Goal: Task Accomplishment & Management: Complete application form

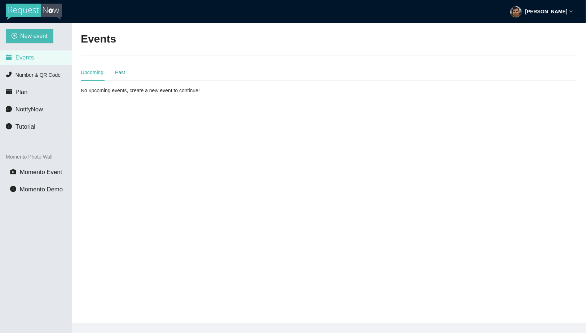
click at [117, 72] on div "Past" at bounding box center [120, 72] width 10 height 8
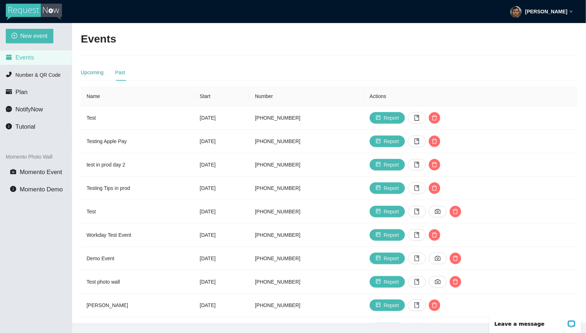
click at [93, 75] on div "Upcoming" at bounding box center [92, 72] width 23 height 8
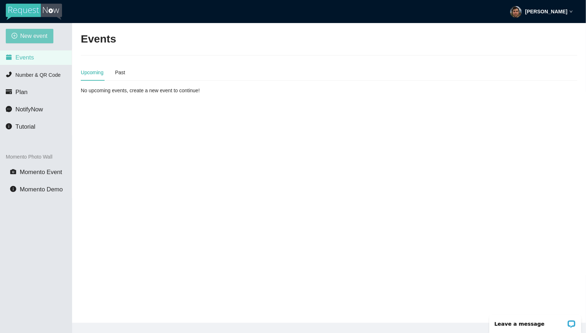
click at [33, 37] on span "New event" at bounding box center [33, 35] width 27 height 9
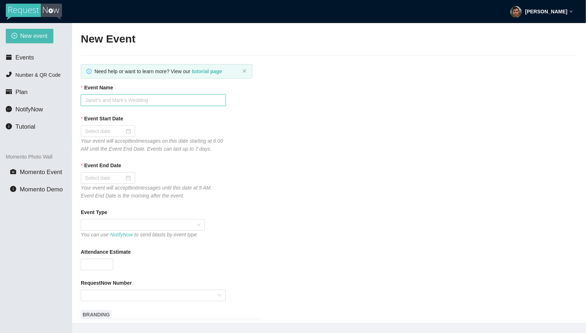
click at [162, 101] on input "Event Name" at bounding box center [153, 100] width 145 height 12
type input "Test Valet"
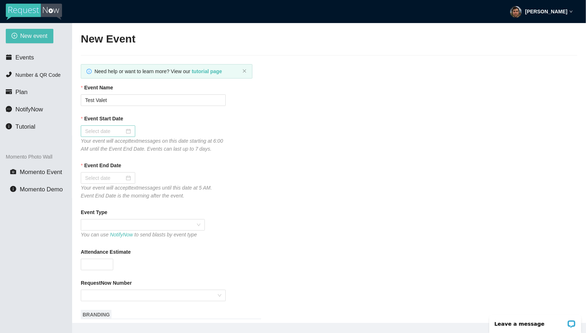
click at [121, 126] on div at bounding box center [108, 131] width 54 height 12
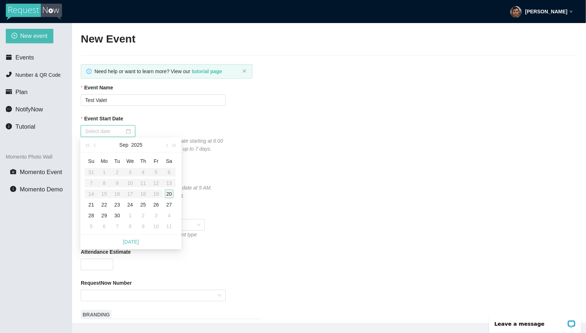
type input "09/20/2025"
click at [167, 195] on div "20" at bounding box center [169, 194] width 9 height 9
type input "09/21/2025"
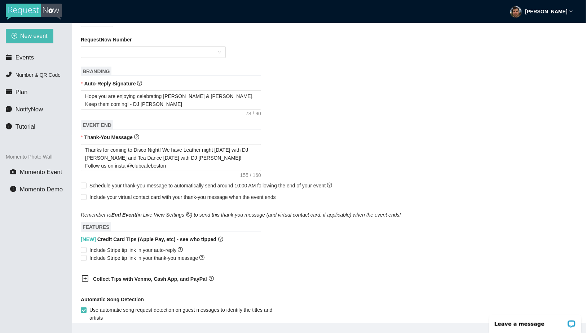
scroll to position [397, 0]
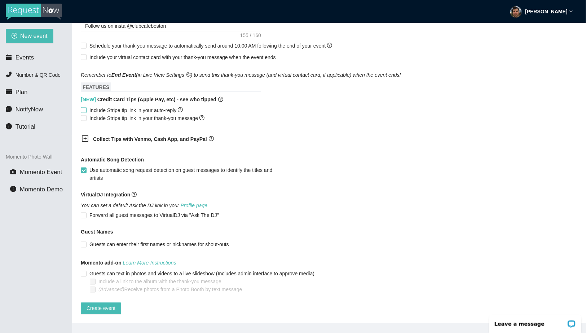
click at [133, 106] on span "Include Stripe tip link in your auto-reply" at bounding box center [135, 110] width 99 height 8
click at [86, 107] on input "Include Stripe tip link in your auto-reply" at bounding box center [83, 109] width 5 height 5
checkbox input "true"
click at [94, 160] on div "Automatic Song Detection" at bounding box center [329, 161] width 496 height 11
click at [92, 166] on span "Use automatic song request detection on guest messages to identify the titles a…" at bounding box center [186, 174] width 201 height 16
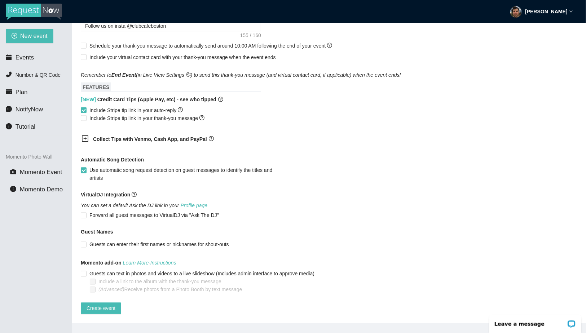
click at [86, 168] on input "Use automatic song request detection on guest messages to identify the titles a…" at bounding box center [83, 170] width 5 height 5
checkbox input "false"
click at [100, 304] on span "Create event" at bounding box center [100, 308] width 29 height 8
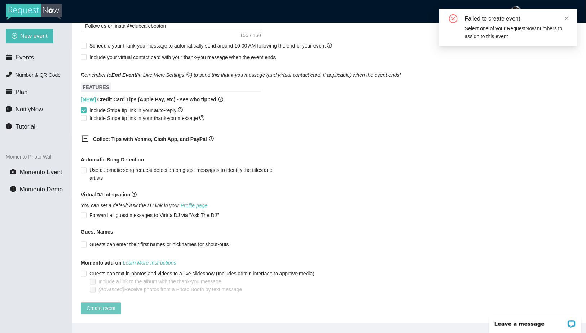
scroll to position [0, 0]
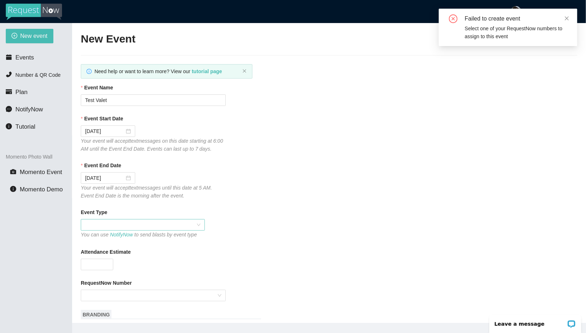
click at [116, 229] on span at bounding box center [142, 224] width 115 height 11
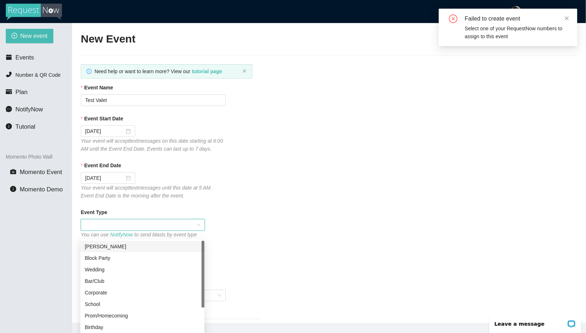
click at [186, 193] on icon "Your event will accept text messages until this date at 5 AM. Event End Date is…" at bounding box center [146, 192] width 131 height 14
click at [200, 230] on span at bounding box center [142, 224] width 115 height 11
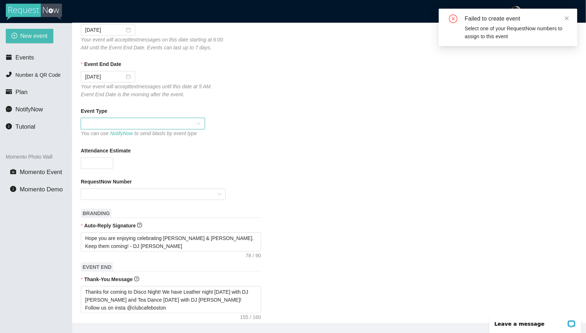
scroll to position [110, 0]
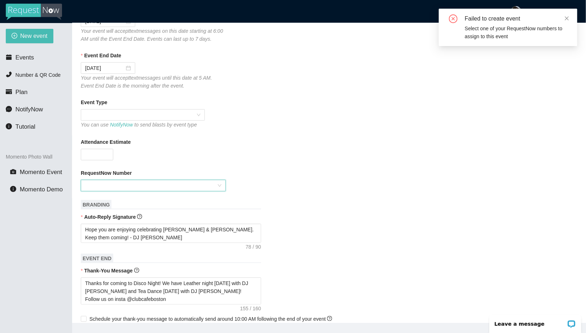
click at [142, 191] on input "RequestNow Number" at bounding box center [150, 185] width 131 height 11
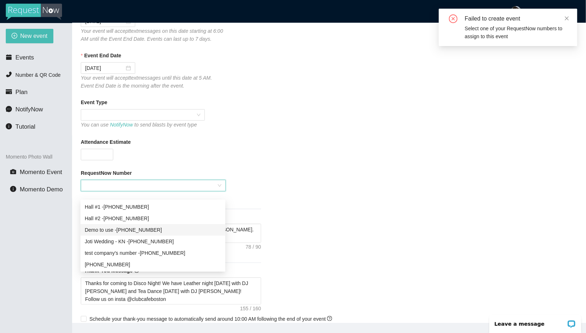
click at [133, 232] on div "Demo to use - (510) 722-1060" at bounding box center [153, 230] width 136 height 8
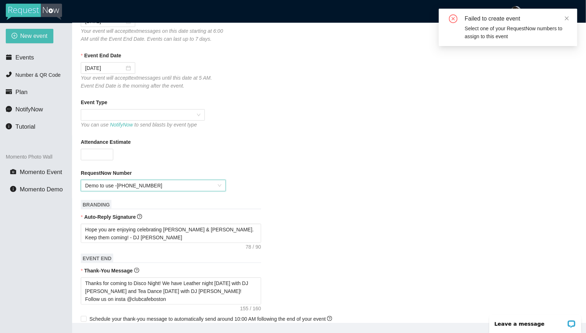
scroll to position [397, 0]
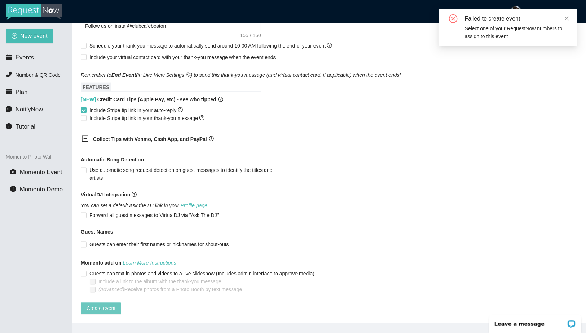
click at [102, 306] on button "Create event" at bounding box center [101, 309] width 40 height 12
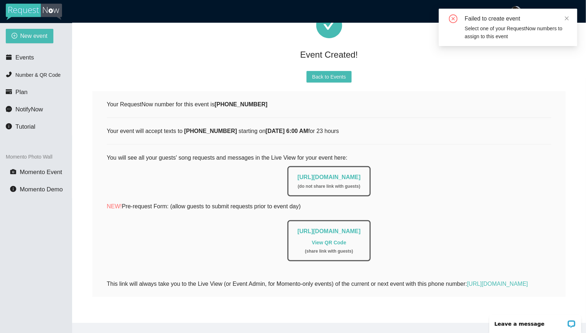
scroll to position [51, 0]
click at [343, 174] on link "https://app.requestnow.io/live/ekxnkor" at bounding box center [328, 177] width 63 height 6
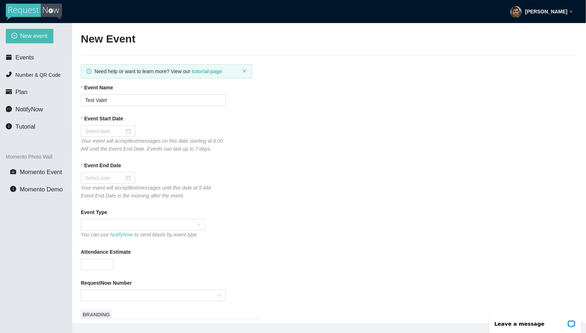
click at [264, 96] on div "Event Name Test Valet" at bounding box center [329, 95] width 496 height 22
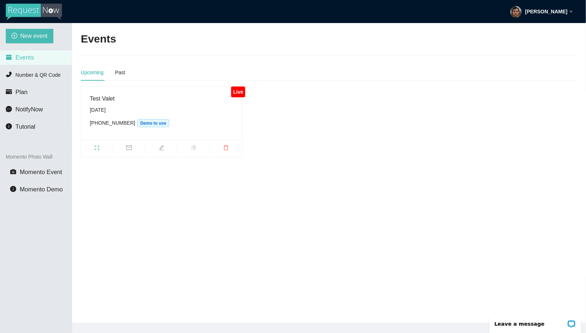
click at [546, 18] on div "Matt Auerbach" at bounding box center [541, 11] width 63 height 23
click at [544, 39] on span "Log out" at bounding box center [539, 42] width 20 height 7
click at [541, 13] on strong "[PERSON_NAME]" at bounding box center [546, 12] width 42 height 6
click at [536, 41] on span "Log out" at bounding box center [539, 42] width 20 height 7
click at [549, 17] on div "Matt Auerbach" at bounding box center [541, 11] width 63 height 23
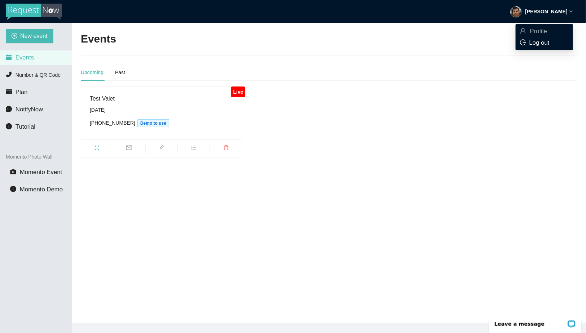
click at [537, 45] on span "Log out" at bounding box center [539, 42] width 20 height 7
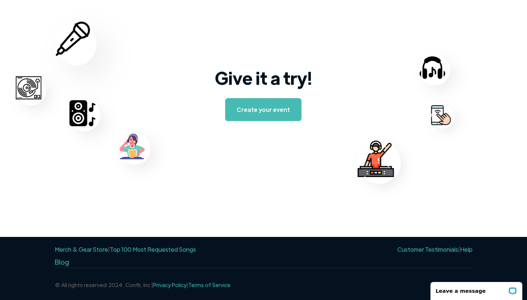
click at [154, 250] on link "Top 100 Most Requested Songs" at bounding box center [153, 249] width 86 height 8
